Goal: Task Accomplishment & Management: Complete application form

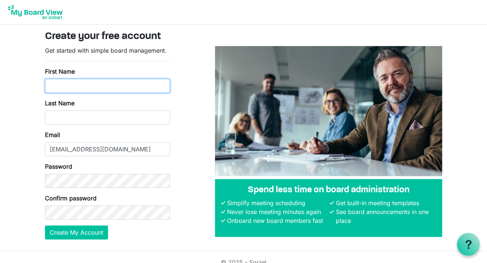
click at [118, 87] on input "First Name" at bounding box center [107, 86] width 125 height 14
type input "Keith"
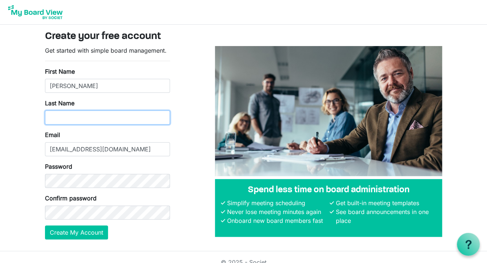
click at [82, 117] on input "Last Name" at bounding box center [107, 118] width 125 height 14
type input "Wallace"
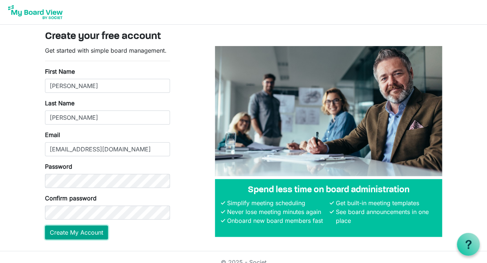
click at [59, 234] on button "Create My Account" at bounding box center [76, 233] width 63 height 14
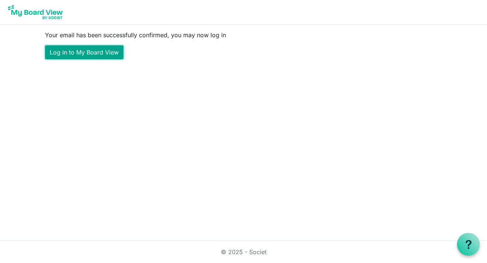
click at [110, 55] on link "Log in to My Board View" at bounding box center [84, 52] width 79 height 14
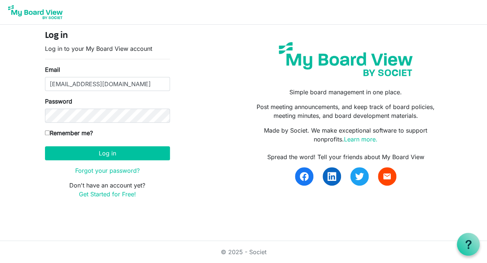
click at [48, 133] on input "Remember me?" at bounding box center [47, 133] width 5 height 5
checkbox input "true"
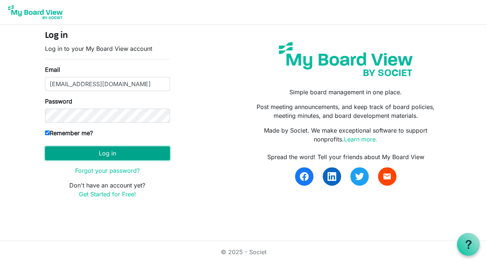
click at [72, 150] on button "Log in" at bounding box center [107, 153] width 125 height 14
